Goal: Navigation & Orientation: Find specific page/section

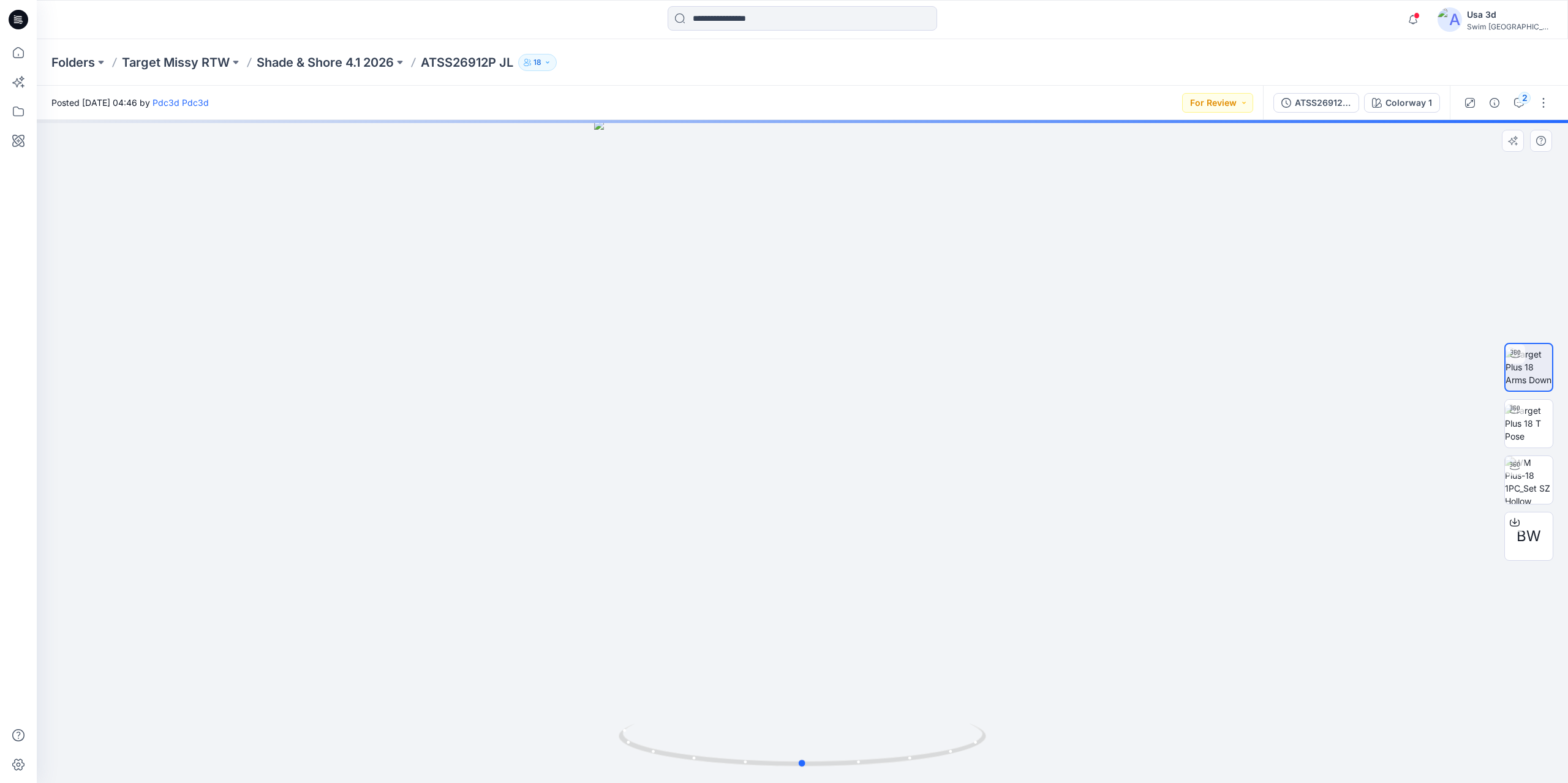
drag, startPoint x: 814, startPoint y: 421, endPoint x: 766, endPoint y: 425, distance: 48.2
click at [813, 421] on div at bounding box center [803, 451] width 1532 height 663
click at [768, 424] on div at bounding box center [803, 451] width 1532 height 663
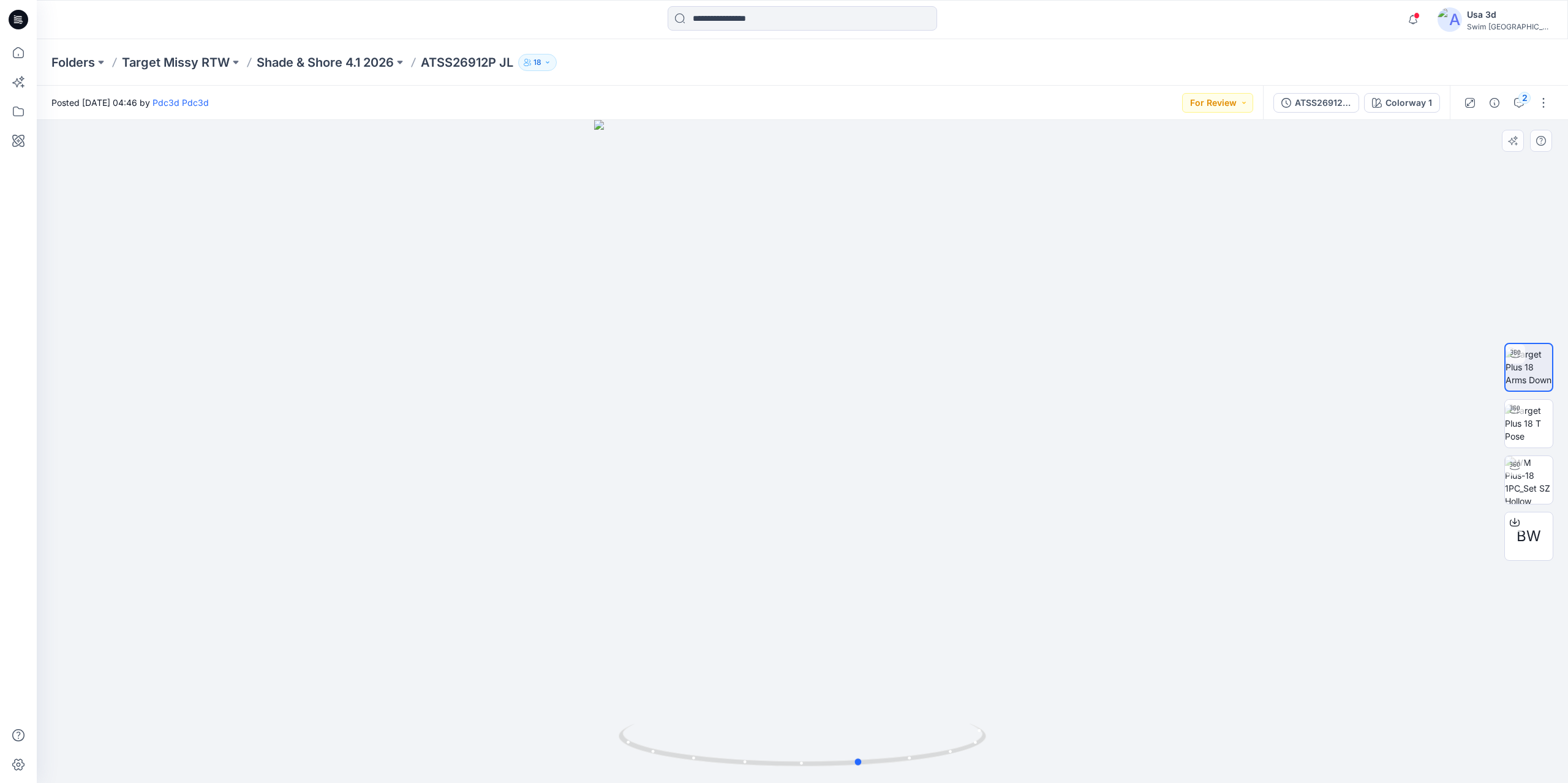
drag, startPoint x: 758, startPoint y: 426, endPoint x: 845, endPoint y: 419, distance: 87.3
click at [845, 419] on div at bounding box center [803, 451] width 1532 height 663
click at [1528, 548] on div "BW" at bounding box center [1528, 536] width 49 height 49
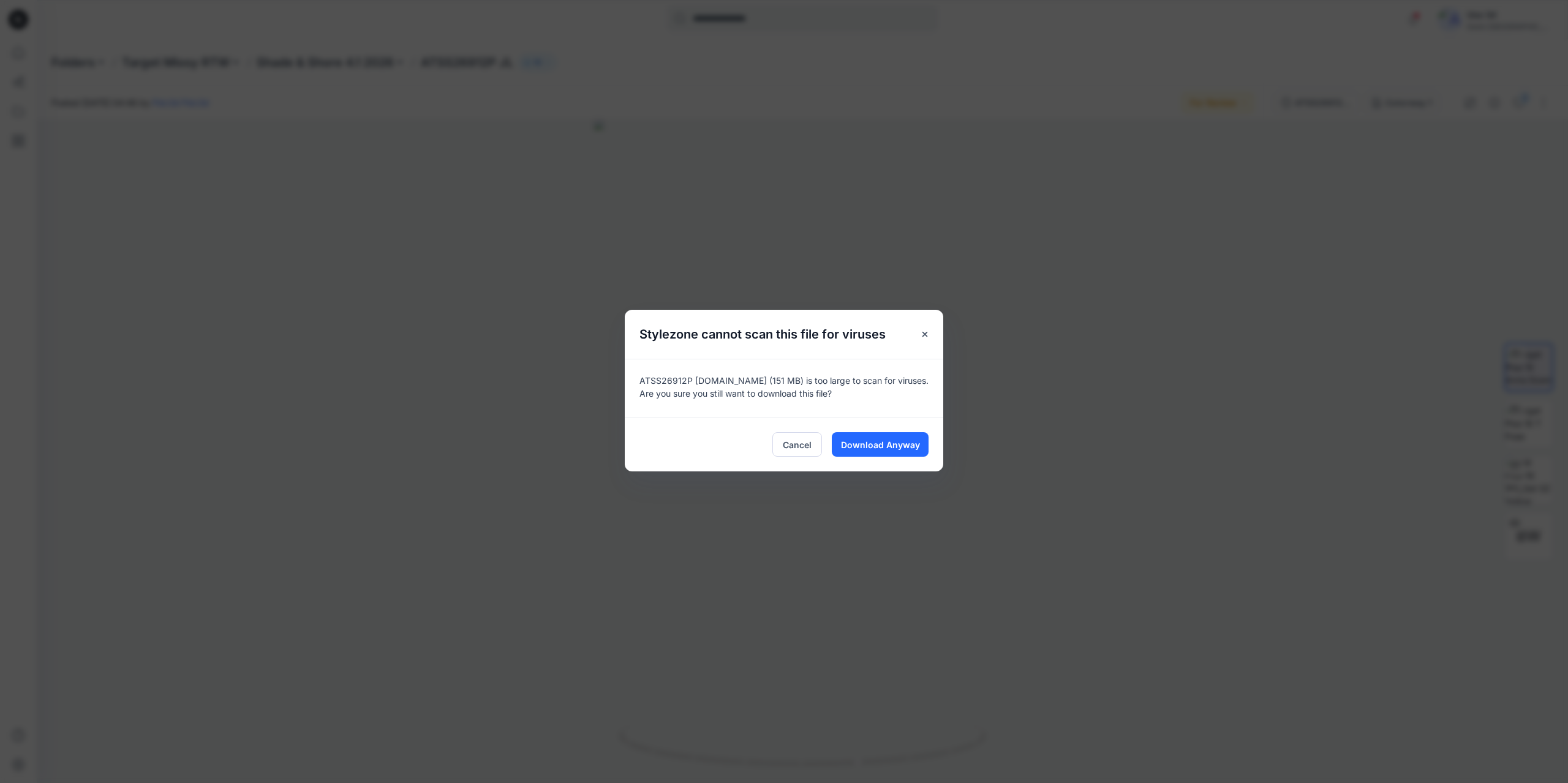
click at [873, 457] on div "Cancel Download Anyway" at bounding box center [784, 444] width 319 height 54
click at [881, 446] on span "Download Anyway" at bounding box center [880, 444] width 79 height 13
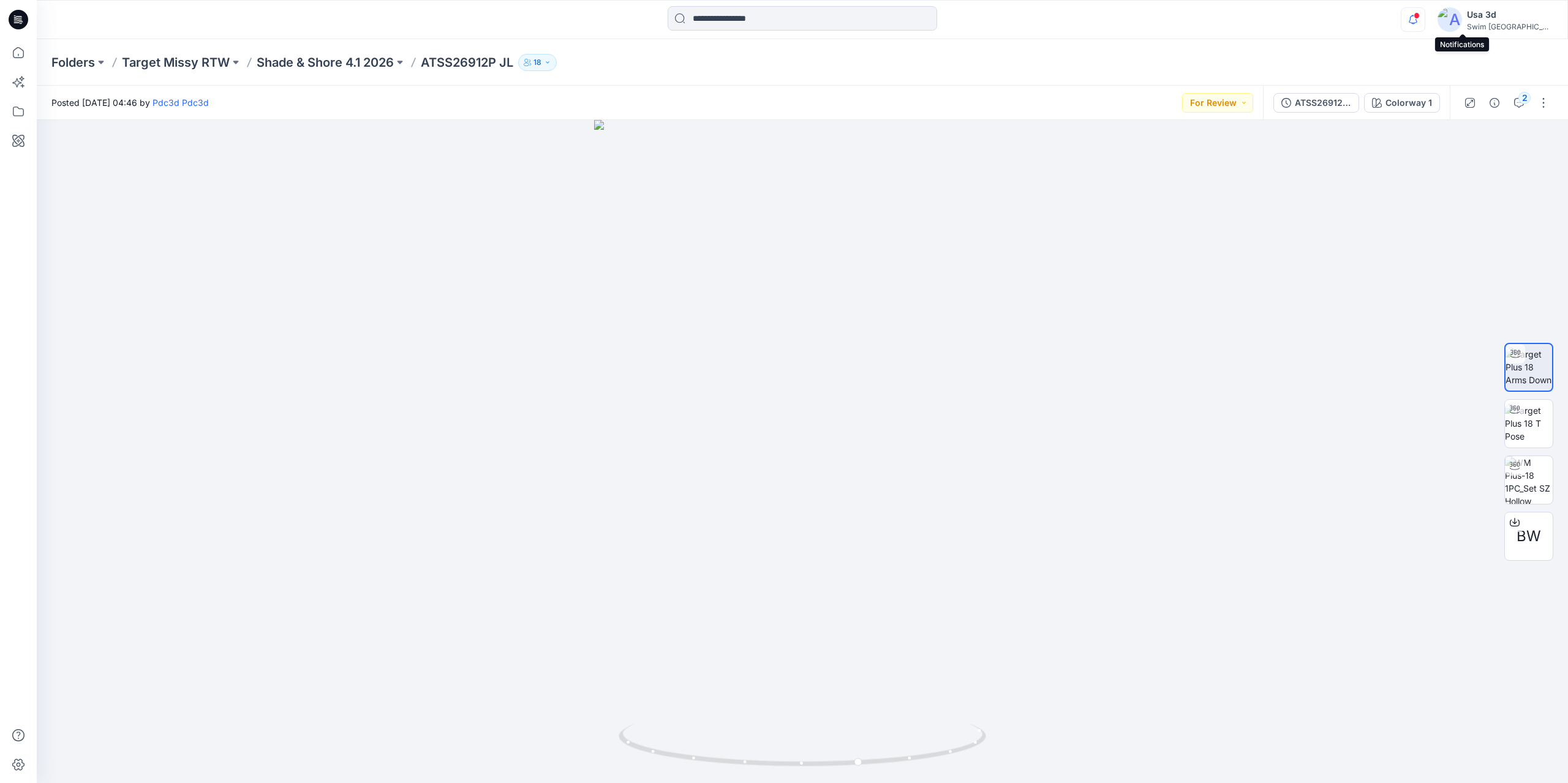
click at [1425, 22] on icon "button" at bounding box center [1413, 20] width 23 height 24
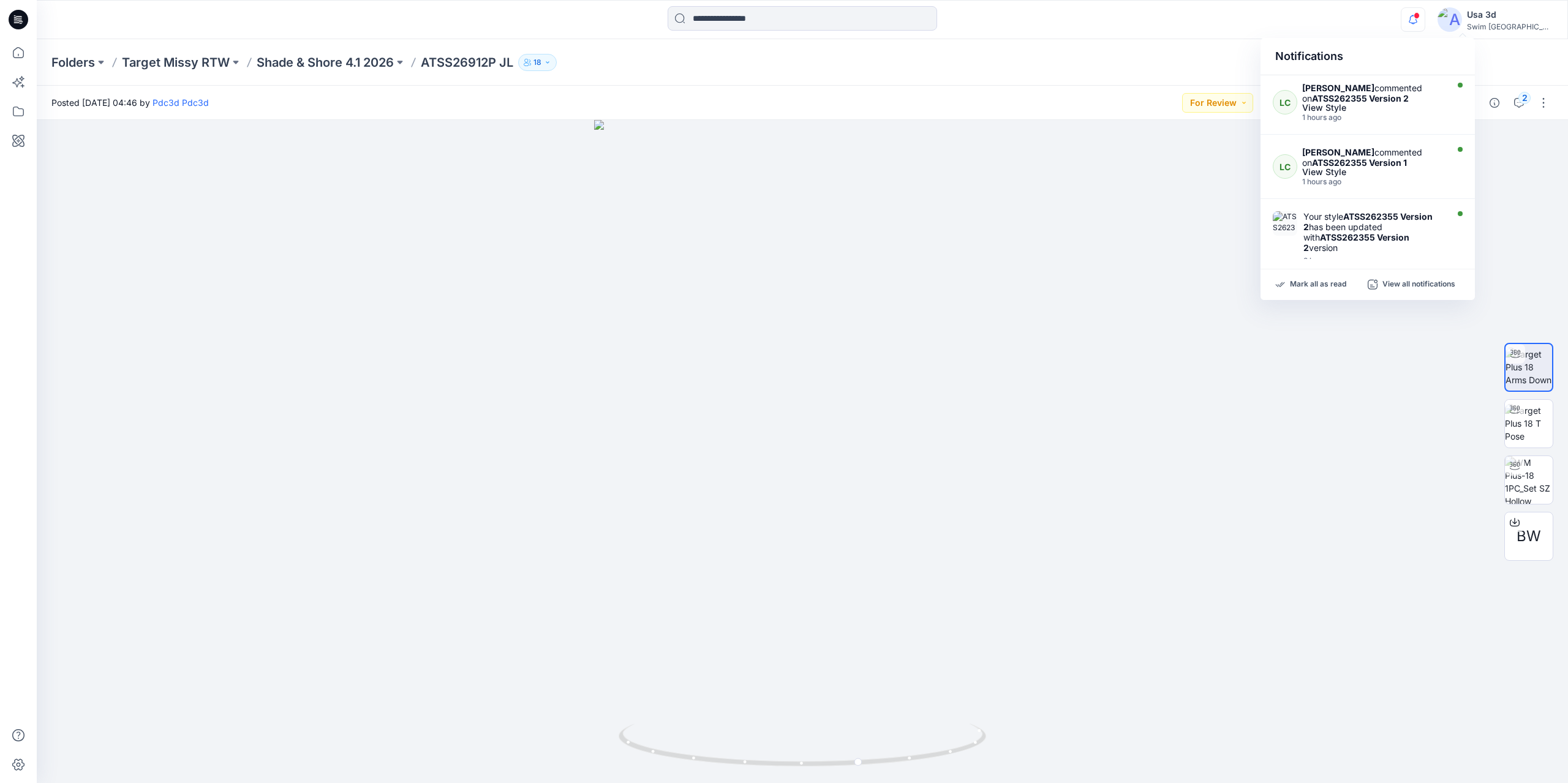
click at [1425, 22] on icon "button" at bounding box center [1413, 20] width 23 height 24
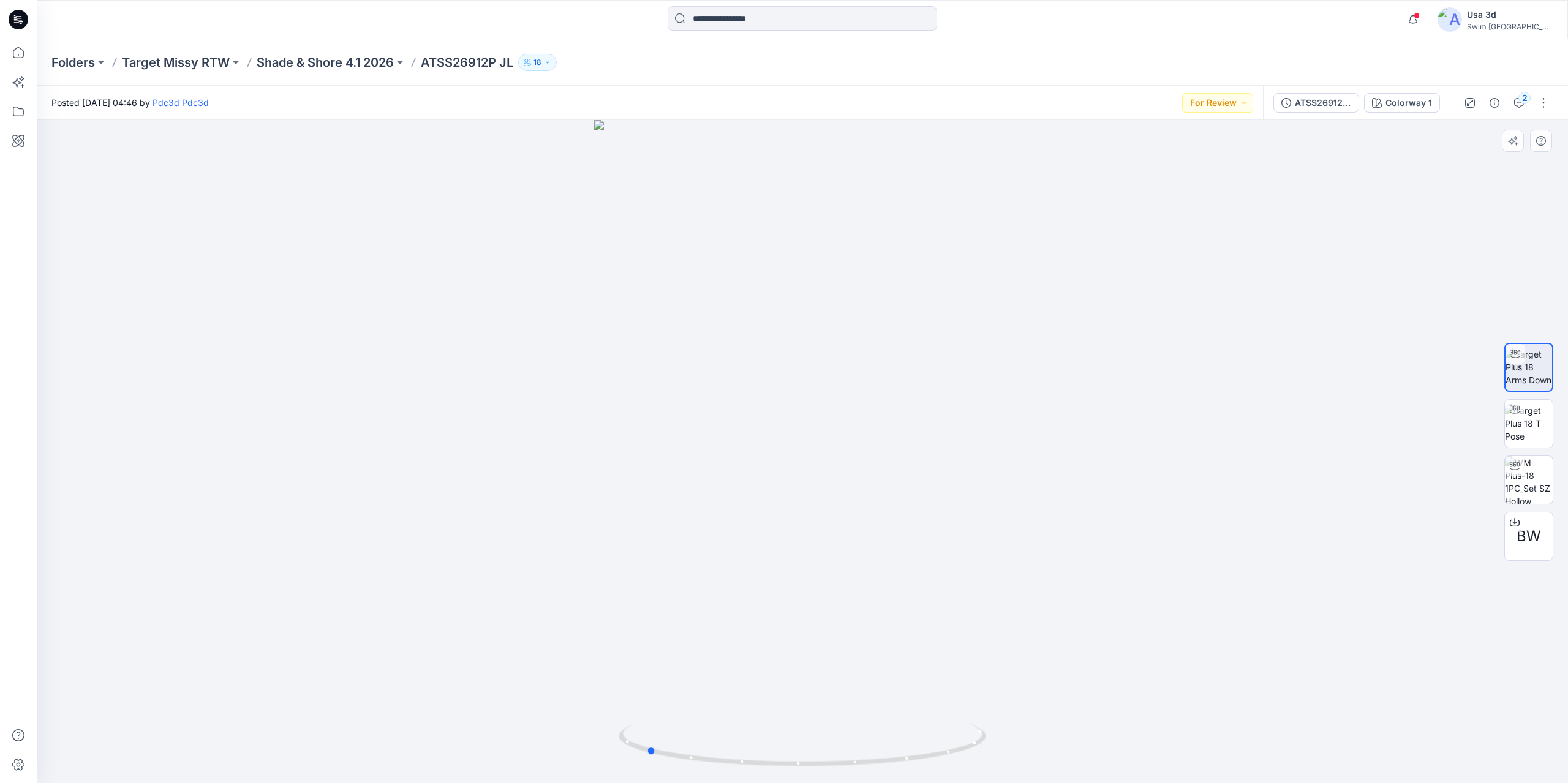
drag, startPoint x: 777, startPoint y: 504, endPoint x: 845, endPoint y: 542, distance: 77.9
click at [973, 501] on div at bounding box center [803, 451] width 1532 height 663
drag, startPoint x: 769, startPoint y: 593, endPoint x: 769, endPoint y: 587, distance: 6.0
click at [769, 587] on div at bounding box center [803, 451] width 1532 height 663
drag, startPoint x: 792, startPoint y: 580, endPoint x: 845, endPoint y: 587, distance: 53.5
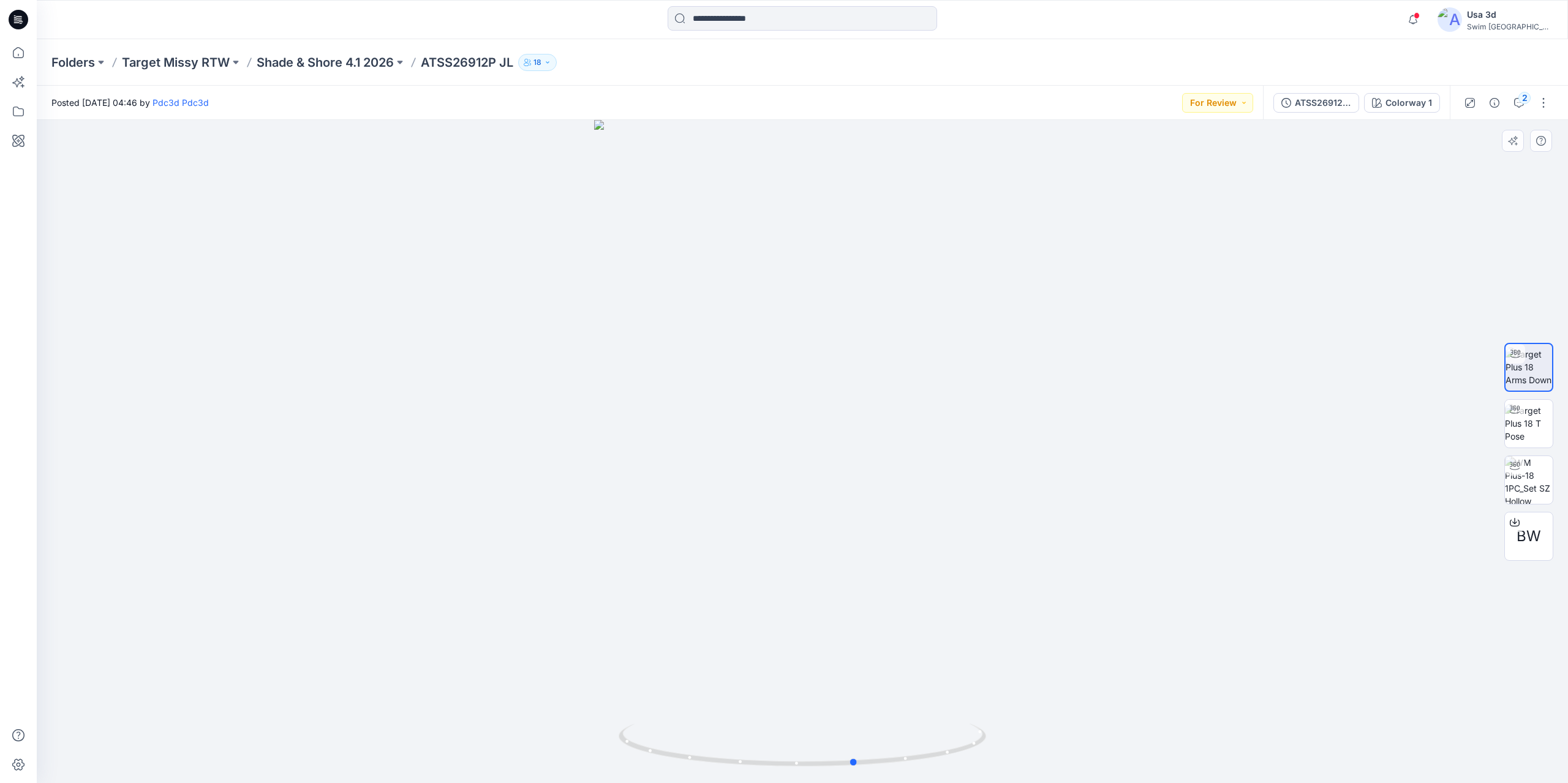
click at [845, 587] on div at bounding box center [803, 451] width 1532 height 663
click at [1051, 63] on div "Folders Target Missy RTW Shade & Shore 4.1 2026 ATSS26912P JL 18" at bounding box center [755, 63] width 1407 height 17
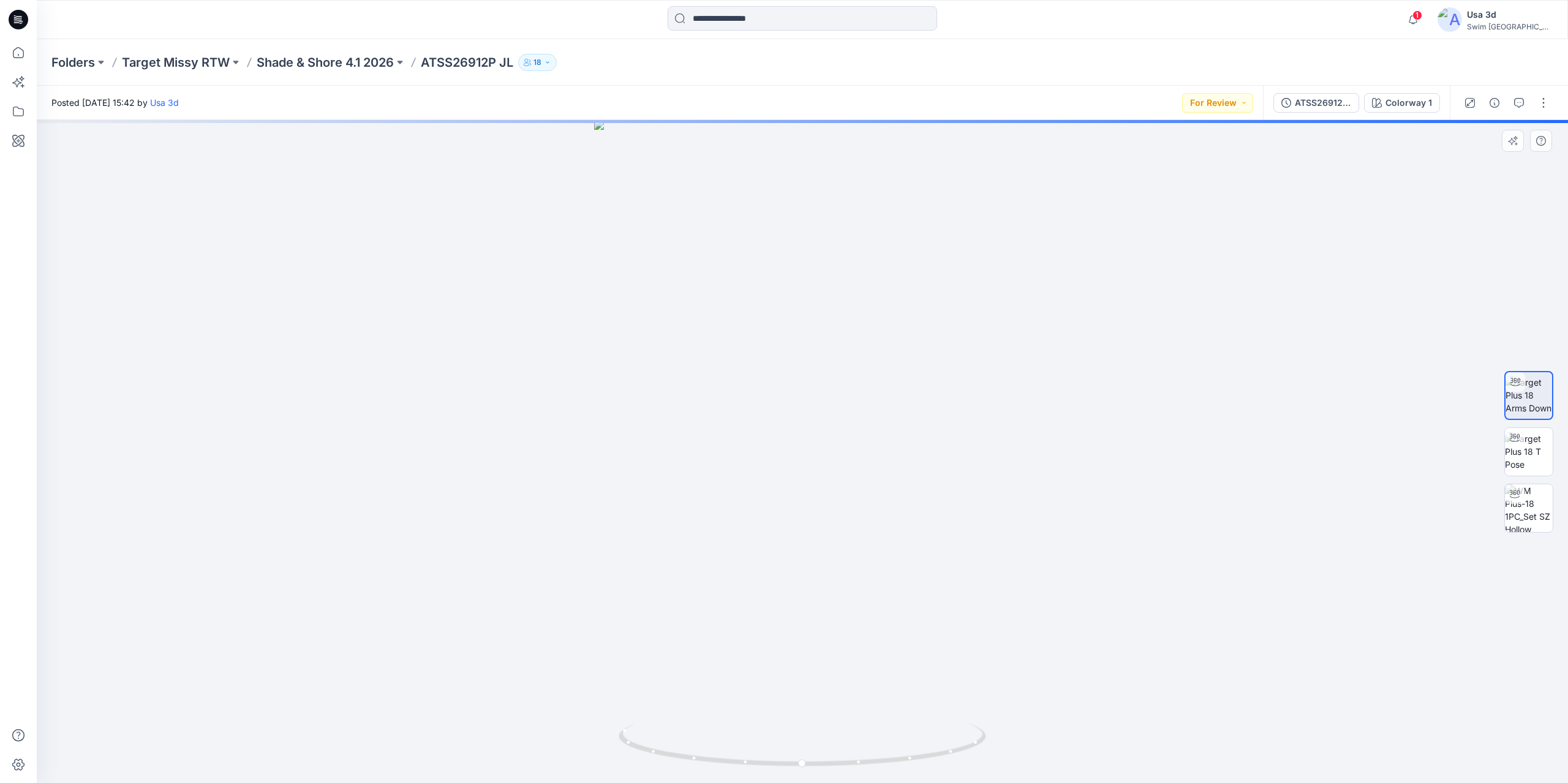
click at [868, 372] on div at bounding box center [803, 451] width 1532 height 663
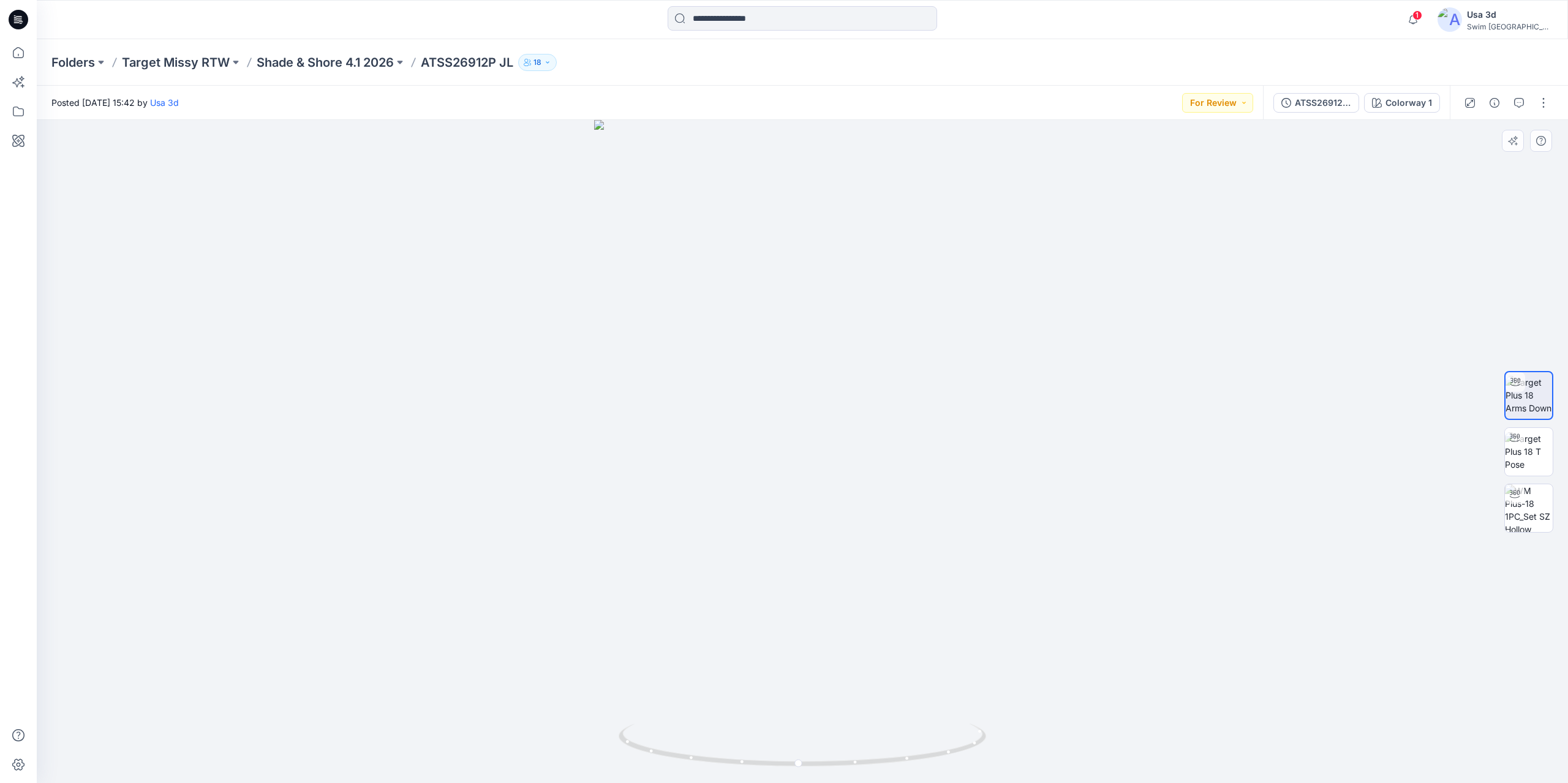
click at [666, 356] on div at bounding box center [803, 451] width 1532 height 663
click at [1425, 22] on icon "button" at bounding box center [1413, 20] width 23 height 24
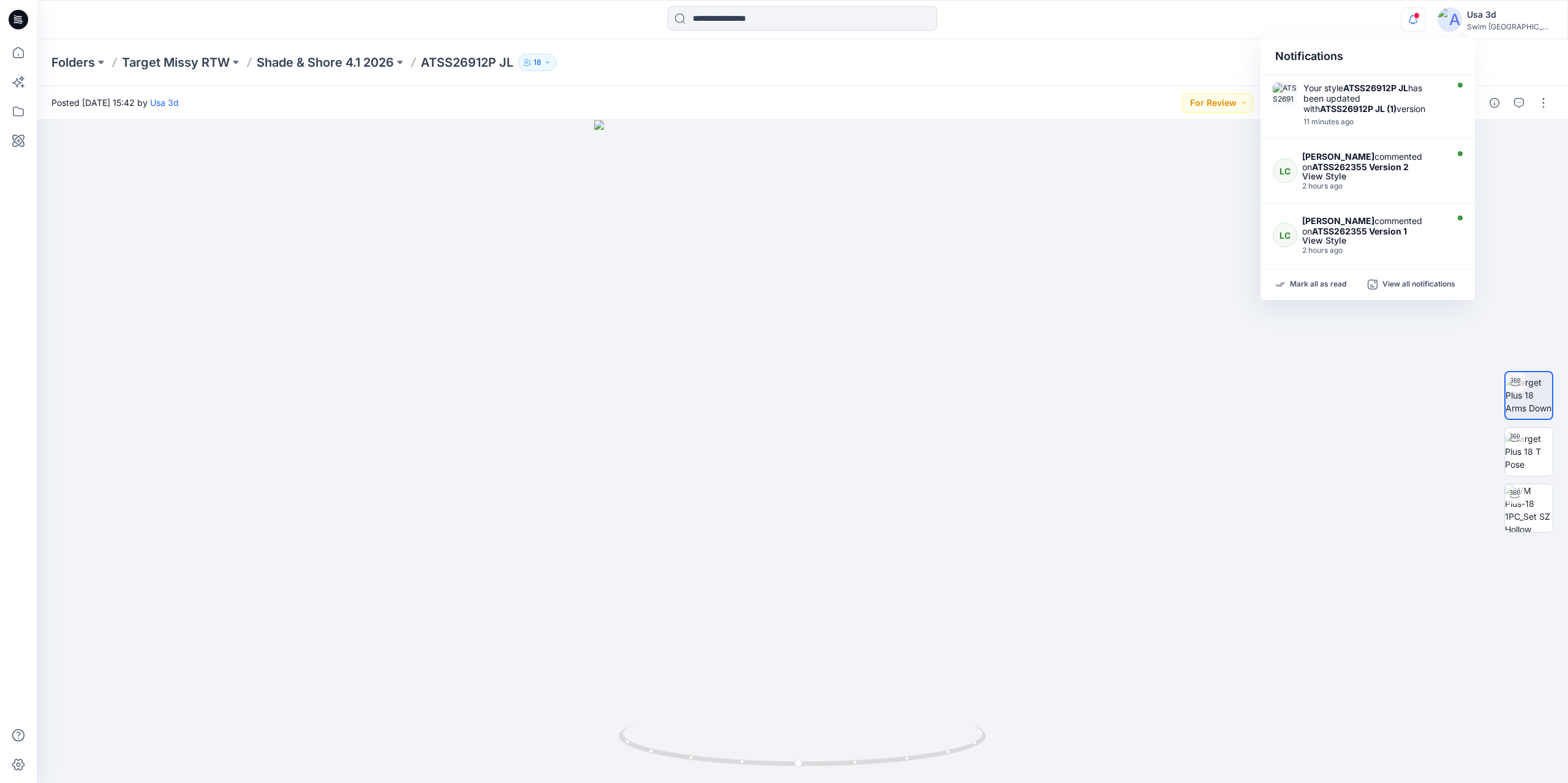
click at [1420, 16] on span at bounding box center [1416, 16] width 6 height 7
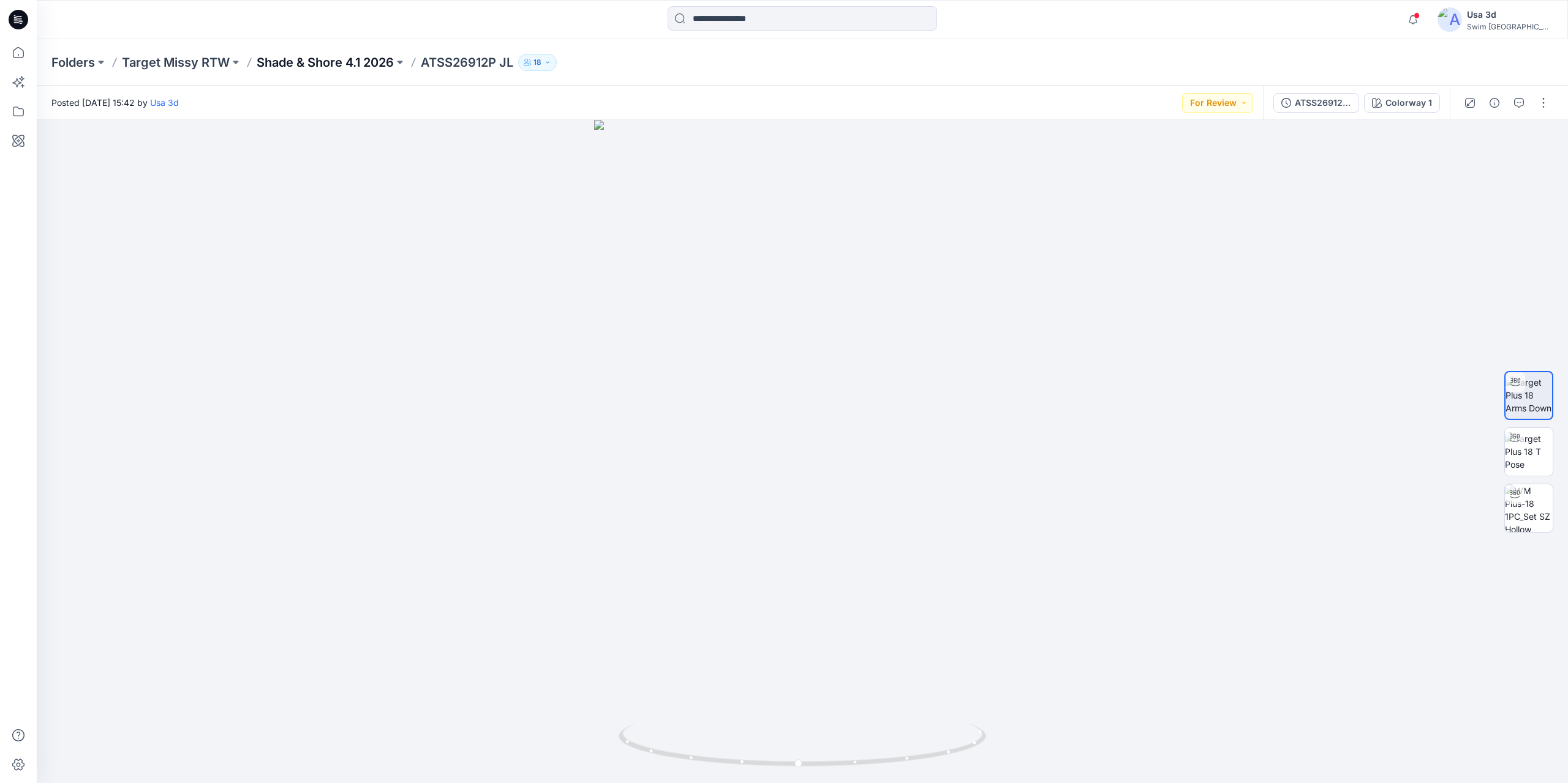
click at [352, 64] on p "Shade & Shore 4.1 2026" at bounding box center [325, 63] width 137 height 17
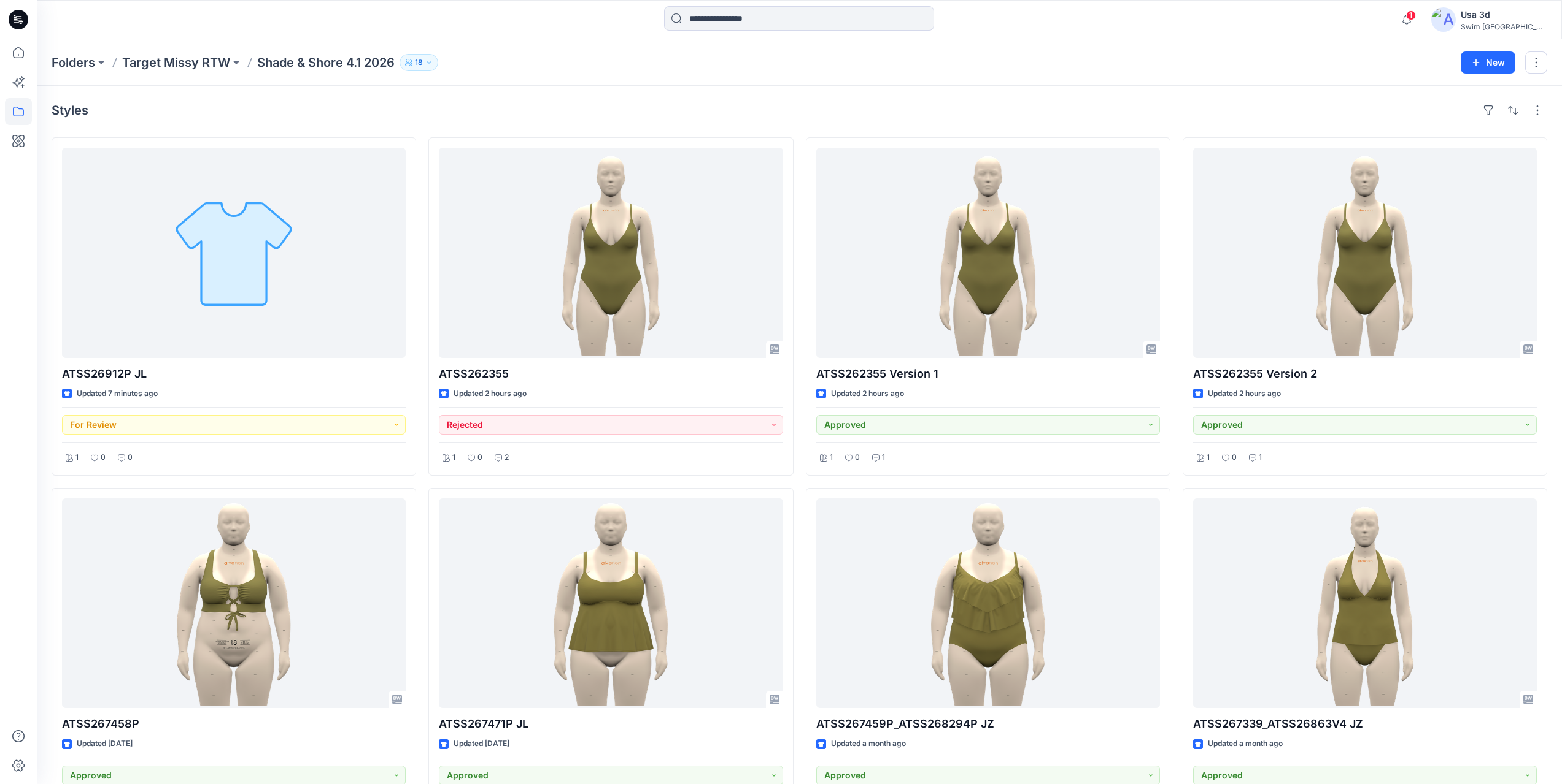
click at [217, 114] on div "Styles" at bounding box center [799, 110] width 1496 height 20
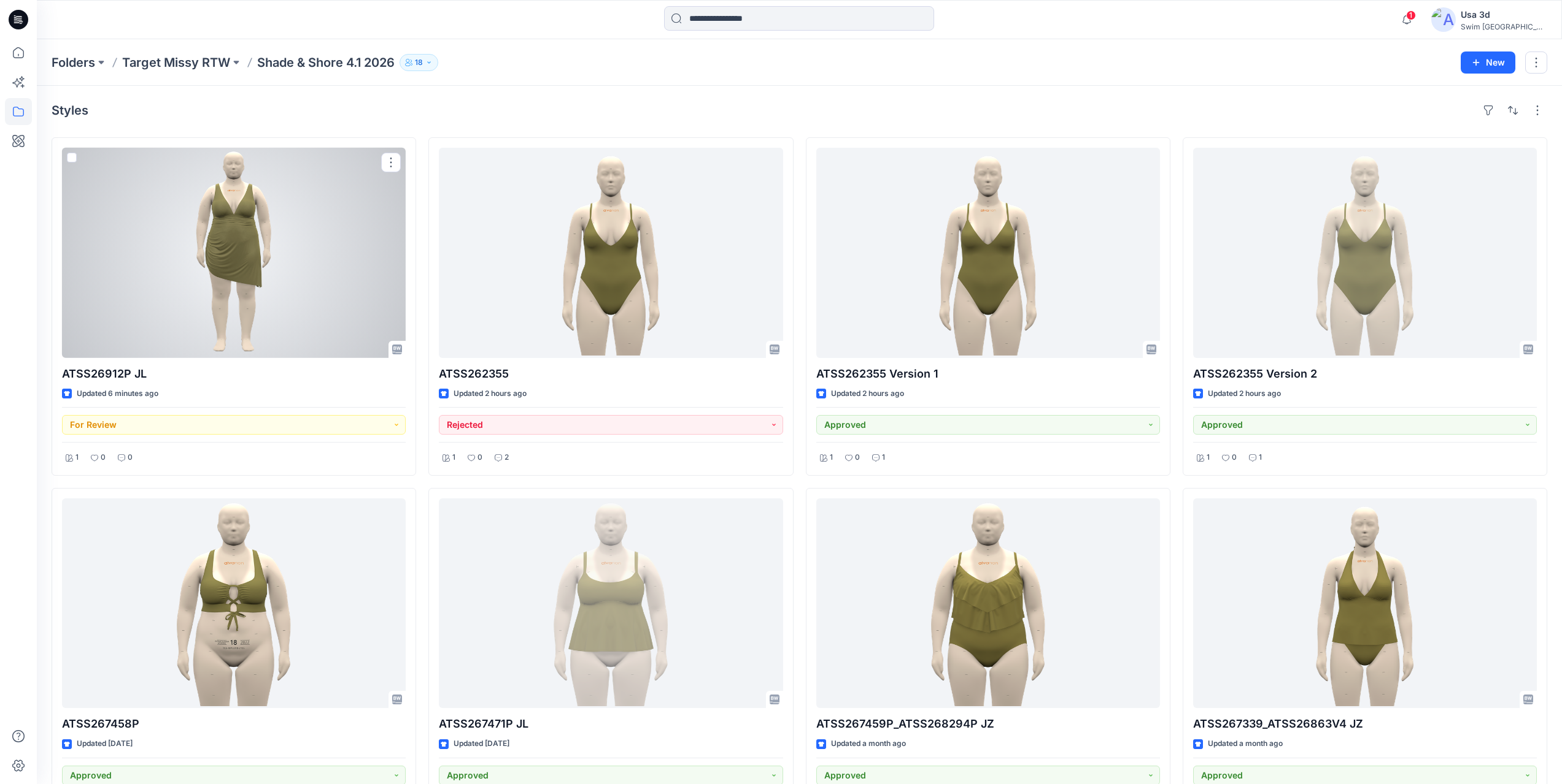
click at [280, 307] on div at bounding box center [234, 253] width 343 height 210
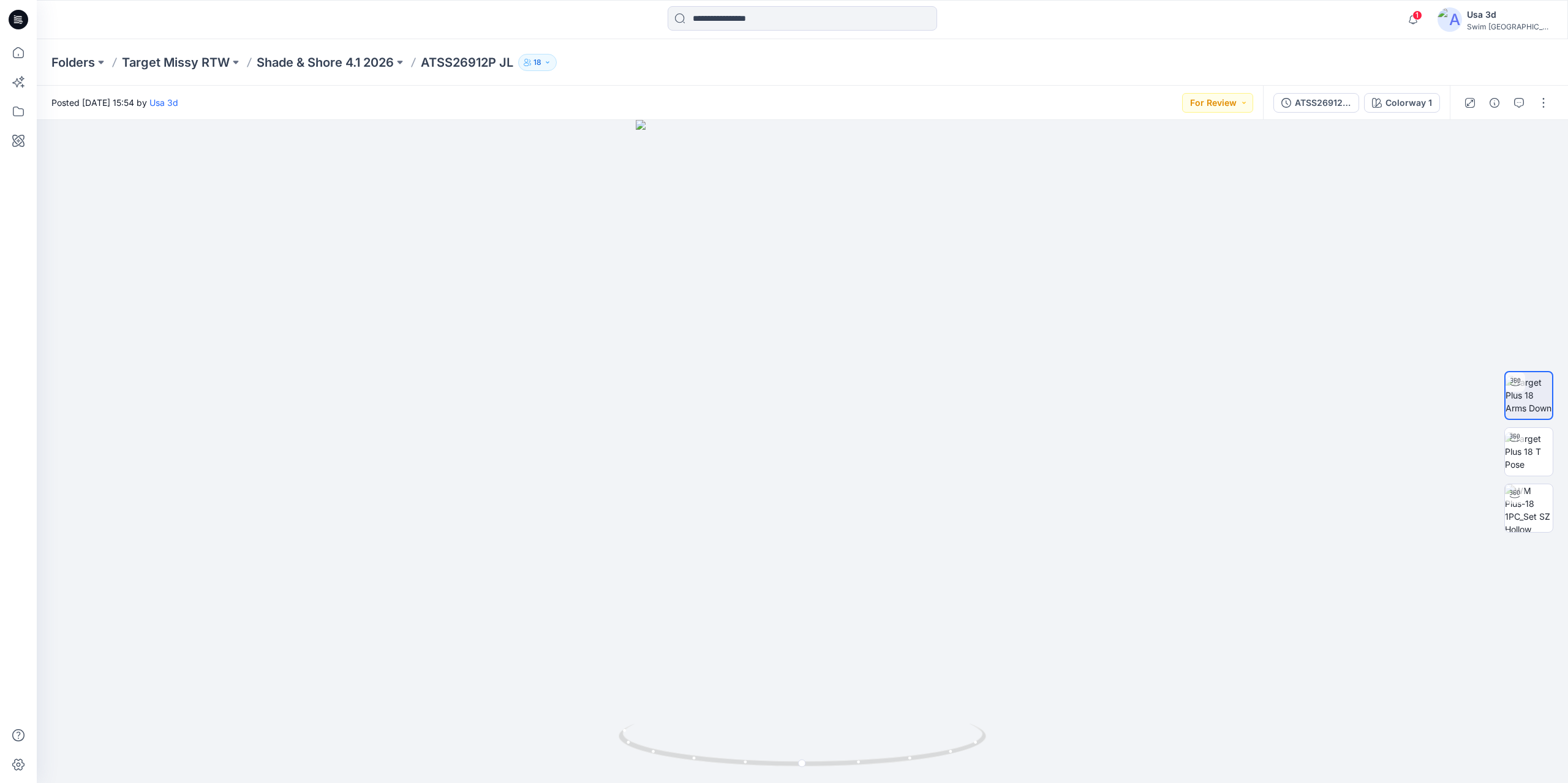
click at [385, 114] on div "Posted [DATE] 15:54 by Usa 3d For Review" at bounding box center [650, 103] width 1227 height 34
click at [1539, 463] on img at bounding box center [1528, 451] width 47 height 39
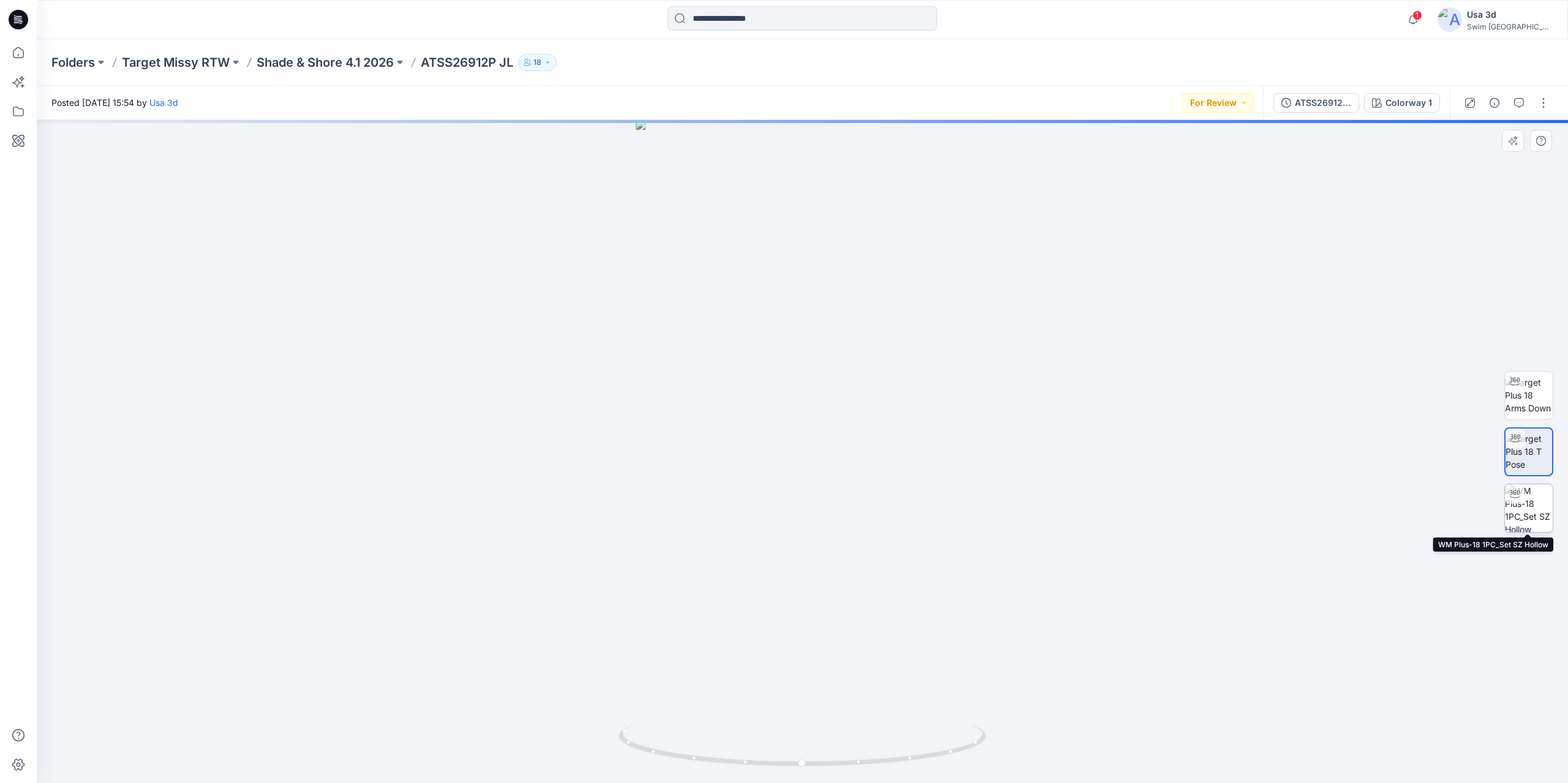
click at [1532, 501] on img at bounding box center [1528, 507] width 47 height 47
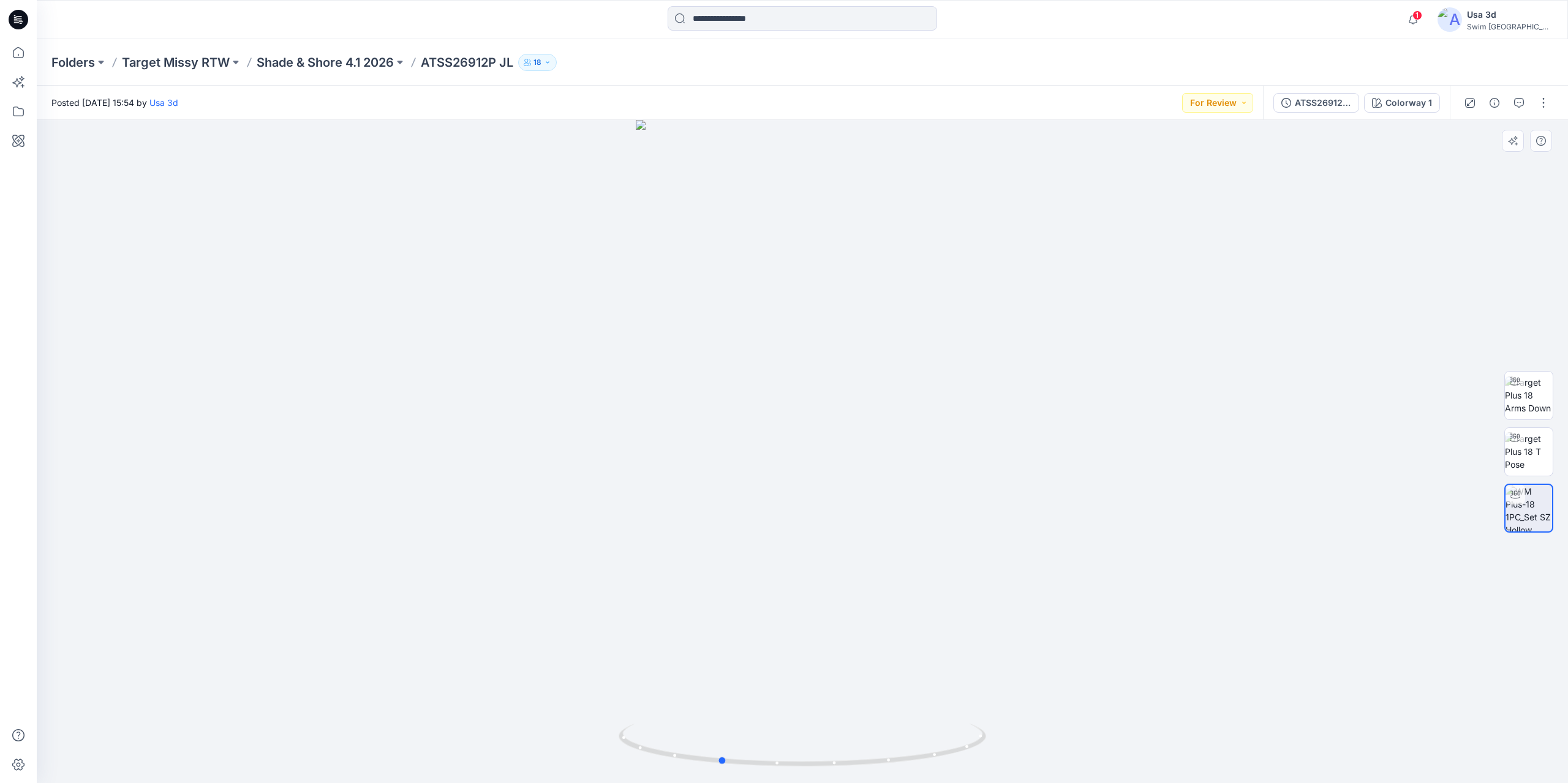
drag, startPoint x: 851, startPoint y: 438, endPoint x: 800, endPoint y: 433, distance: 51.2
click at [800, 433] on div at bounding box center [803, 451] width 1532 height 663
drag, startPoint x: 800, startPoint y: 417, endPoint x: 702, endPoint y: 404, distance: 98.9
click at [778, 414] on div at bounding box center [803, 451] width 1532 height 663
drag, startPoint x: 797, startPoint y: 388, endPoint x: 644, endPoint y: 385, distance: 153.0
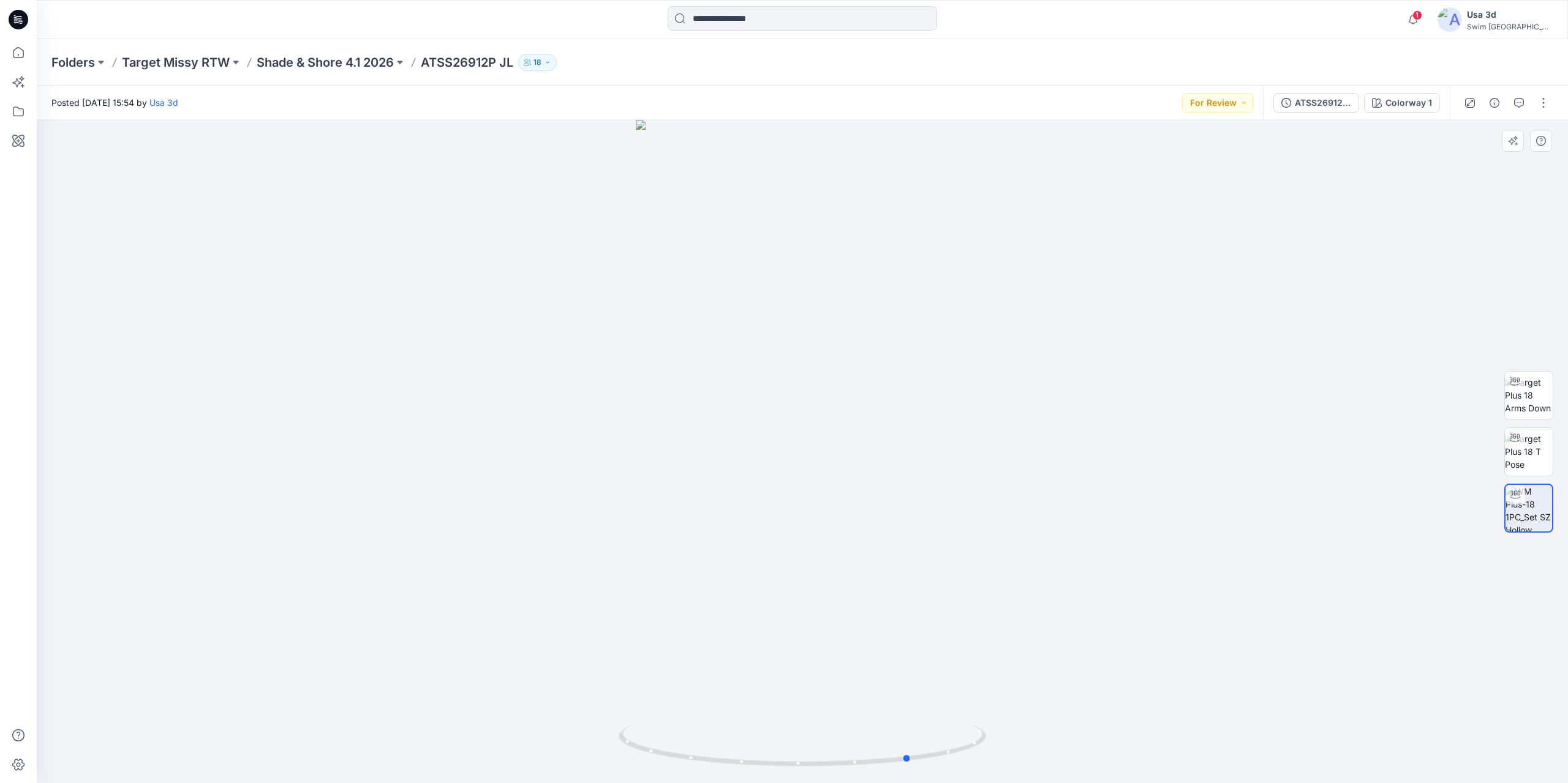
click at [644, 385] on div at bounding box center [803, 451] width 1532 height 663
click at [546, 387] on div at bounding box center [803, 451] width 1532 height 663
